Goal: Information Seeking & Learning: Learn about a topic

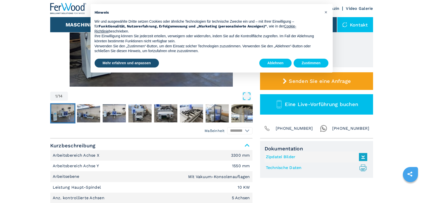
scroll to position [101, 0]
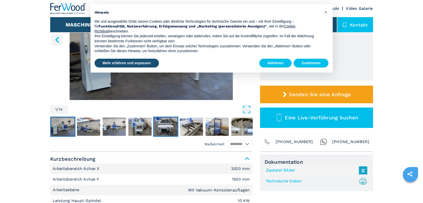
click at [165, 130] on img "Go to Slide 5" at bounding box center [165, 127] width 23 height 18
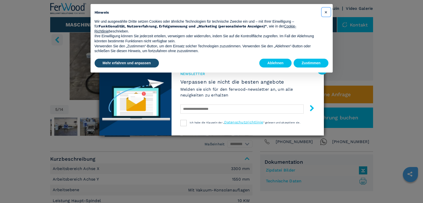
click at [323, 12] on button "×" at bounding box center [326, 12] width 8 height 8
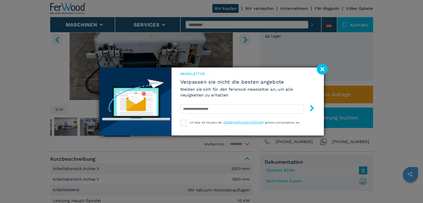
click at [323, 69] on image at bounding box center [322, 69] width 11 height 11
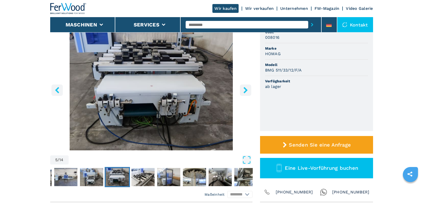
scroll to position [25, 0]
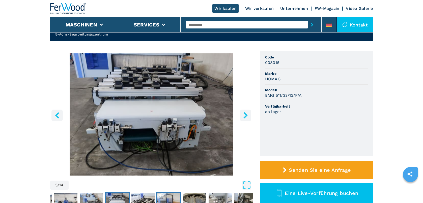
click at [162, 196] on img "Go to Slide 7" at bounding box center [168, 202] width 23 height 18
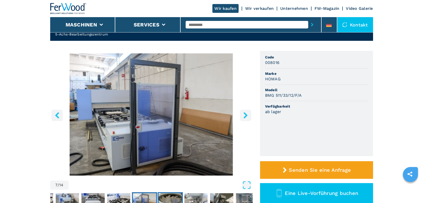
click at [171, 201] on img "Go to Slide 8" at bounding box center [170, 202] width 23 height 18
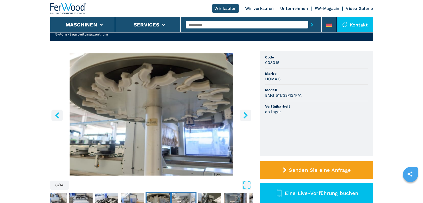
click at [187, 196] on img "Go to Slide 9" at bounding box center [183, 202] width 23 height 18
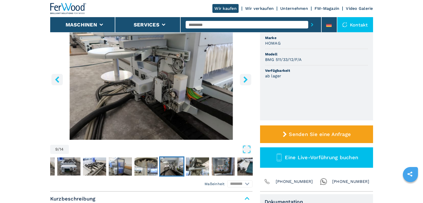
scroll to position [101, 0]
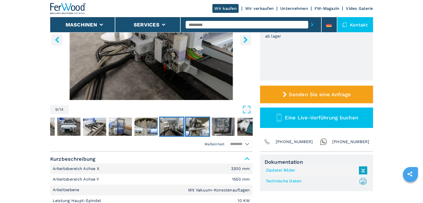
click at [199, 126] on img "Go to Slide 10" at bounding box center [197, 127] width 23 height 18
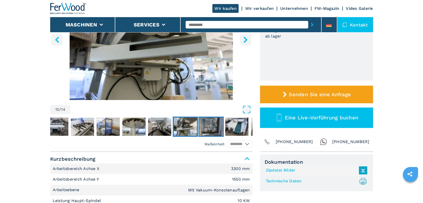
click at [209, 129] on img "Go to Slide 11" at bounding box center [210, 127] width 23 height 18
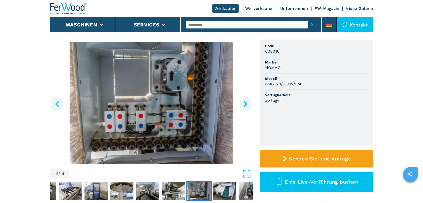
scroll to position [50, 0]
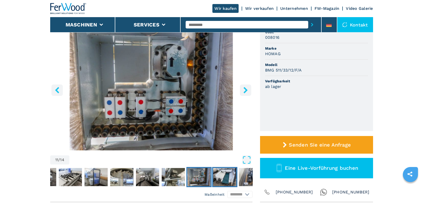
click at [230, 179] on img "Go to Slide 12" at bounding box center [224, 177] width 23 height 18
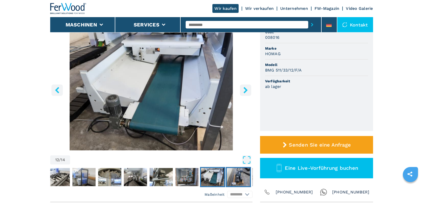
click at [233, 180] on img "Go to Slide 13" at bounding box center [238, 177] width 23 height 18
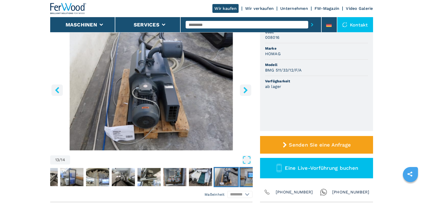
click at [243, 179] on img "Go to Slide 14" at bounding box center [251, 177] width 23 height 18
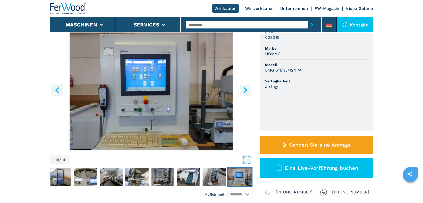
click at [244, 177] on img "Go to Slide 14" at bounding box center [239, 177] width 23 height 18
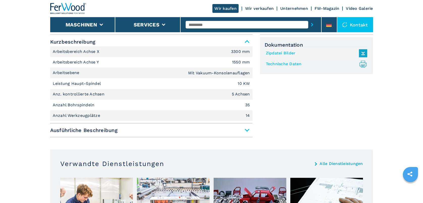
scroll to position [227, 0]
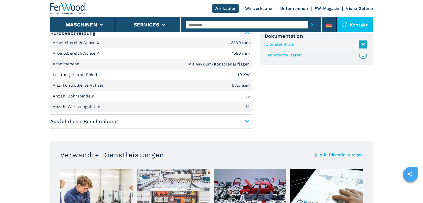
click at [102, 121] on span "Ausführliche Beschreibung" at bounding box center [151, 121] width 202 height 9
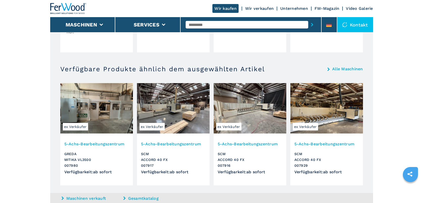
scroll to position [1082, 0]
